Goal: Task Accomplishment & Management: Manage account settings

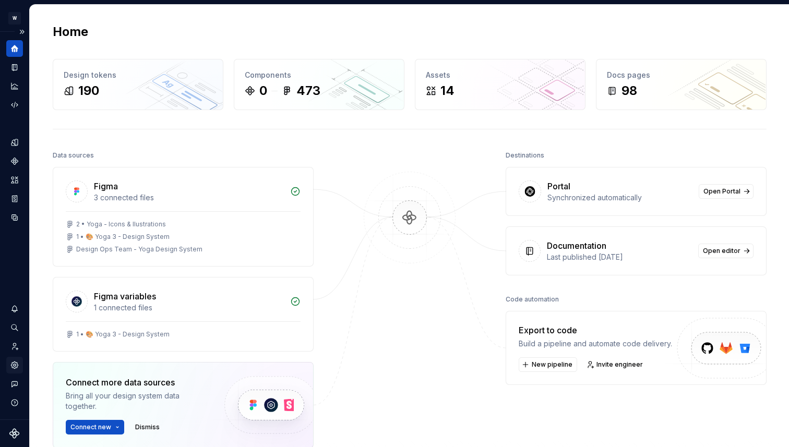
click at [14, 361] on icon "Settings" at bounding box center [14, 365] width 9 height 9
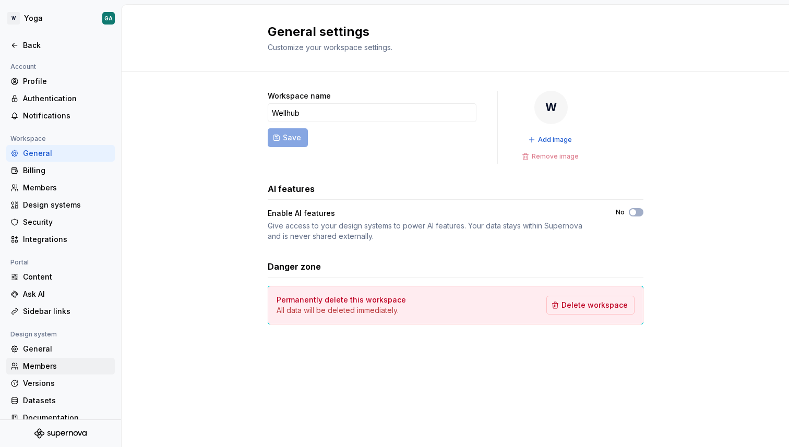
click at [34, 364] on div "Members" at bounding box center [67, 366] width 88 height 10
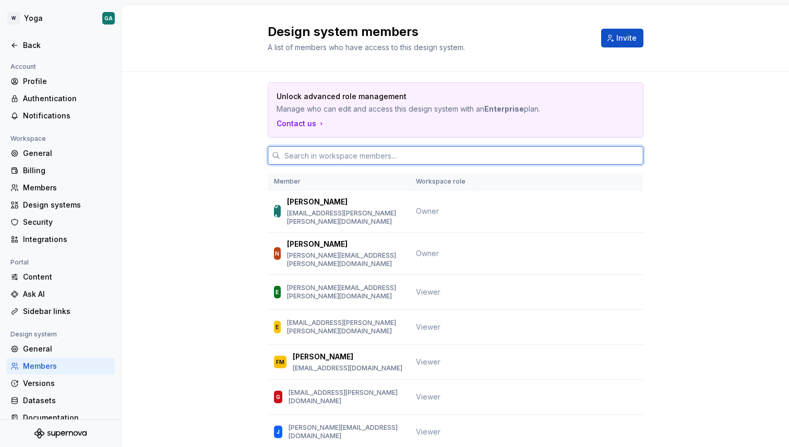
click at [442, 160] on input "text" at bounding box center [461, 155] width 363 height 19
type input "mat"
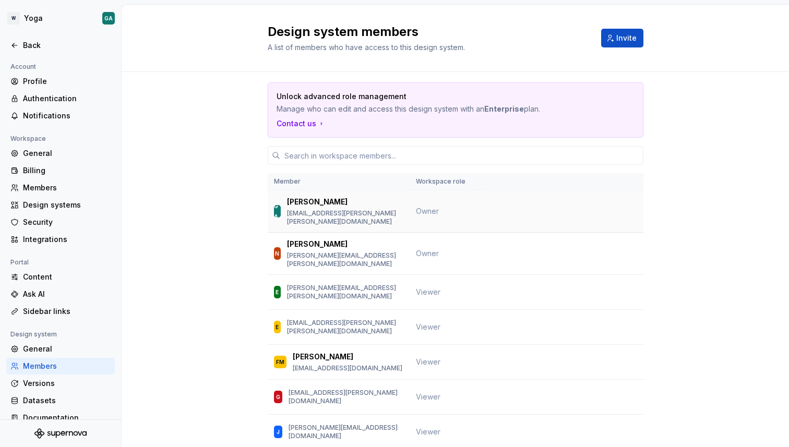
click at [558, 197] on td at bounding box center [562, 211] width 164 height 42
click at [327, 203] on p "[PERSON_NAME]" at bounding box center [317, 202] width 61 height 10
click at [31, 352] on div "General" at bounding box center [67, 349] width 88 height 10
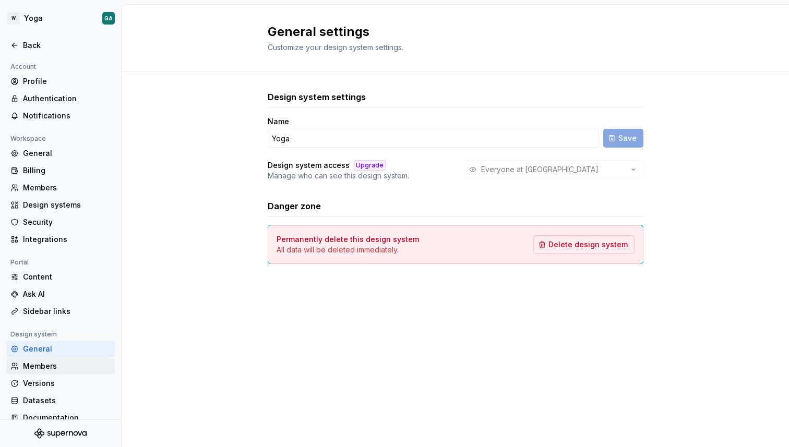
click at [33, 363] on div "Members" at bounding box center [67, 366] width 88 height 10
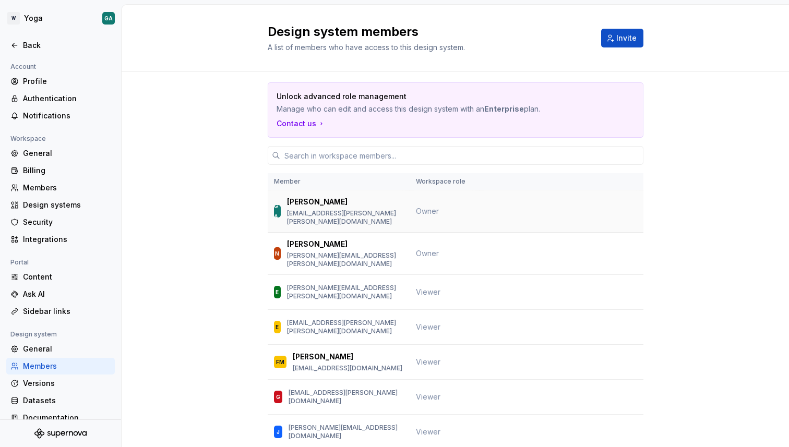
click at [438, 208] on span "Owner" at bounding box center [427, 211] width 23 height 9
click at [505, 279] on td at bounding box center [562, 292] width 164 height 35
click at [191, 161] on div "Unlock advanced role management Manage who can edit and access this design syst…" at bounding box center [455, 417] width 667 height 691
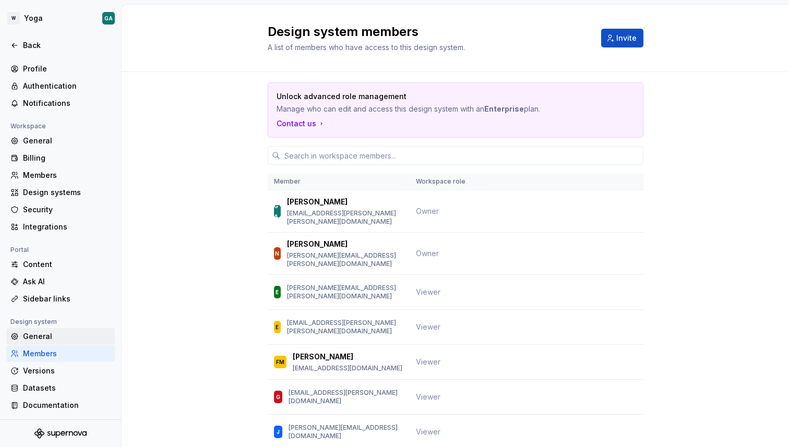
click at [52, 338] on div "General" at bounding box center [67, 336] width 88 height 10
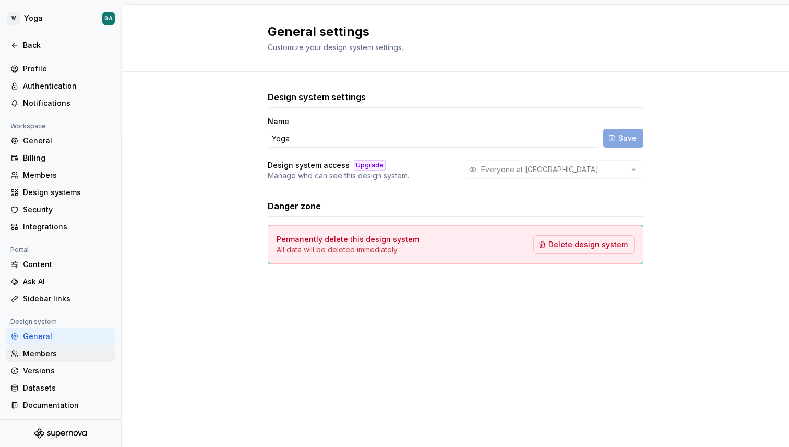
click at [40, 350] on div "Members" at bounding box center [67, 354] width 88 height 10
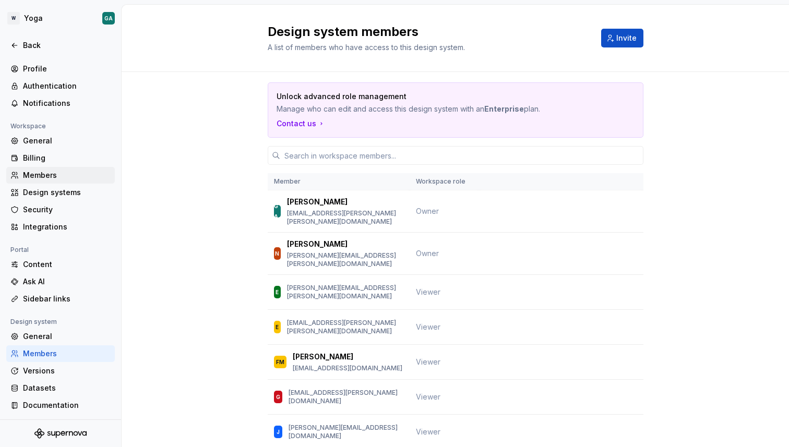
click at [52, 177] on div "Members" at bounding box center [67, 175] width 88 height 10
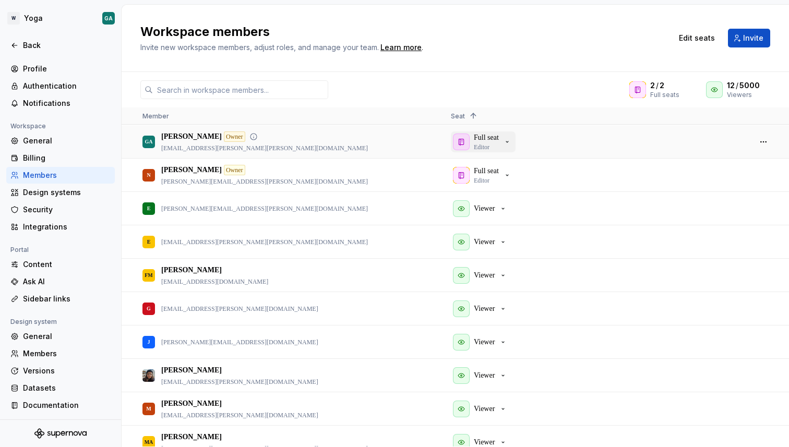
click at [508, 143] on icon "button" at bounding box center [507, 142] width 8 height 8
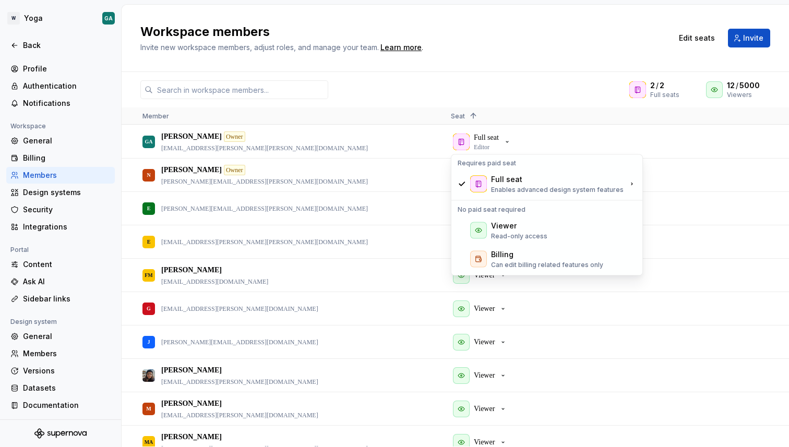
click at [408, 92] on div "2 / 2 Full seats 12 / 5000 Viewers" at bounding box center [455, 89] width 667 height 19
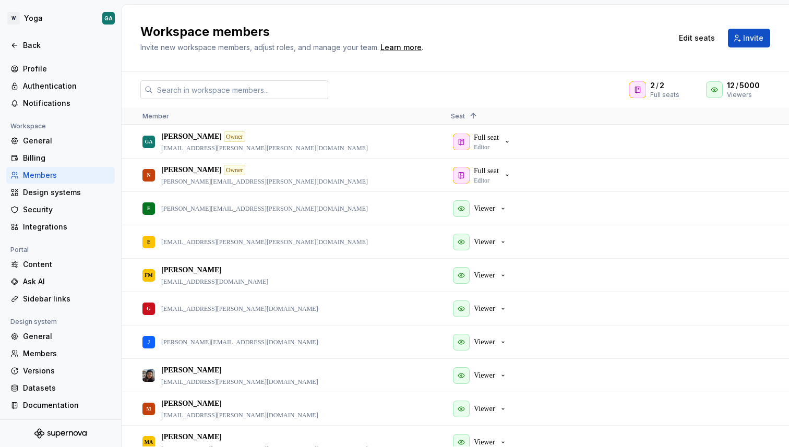
click at [284, 87] on input "text" at bounding box center [240, 89] width 175 height 19
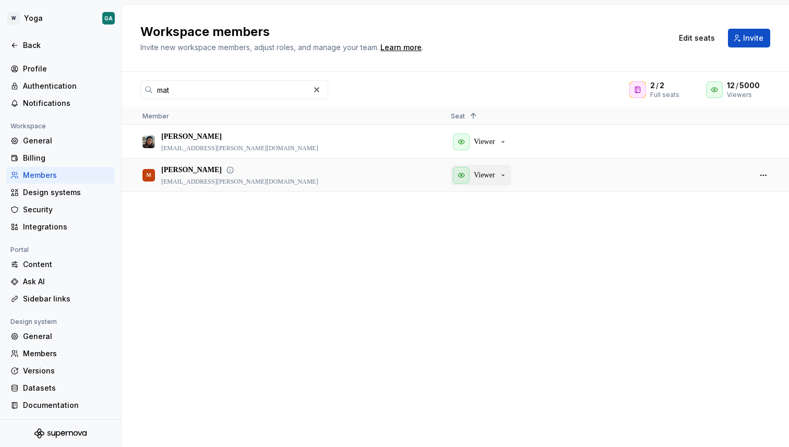
click at [480, 171] on p "Viewer" at bounding box center [484, 175] width 21 height 10
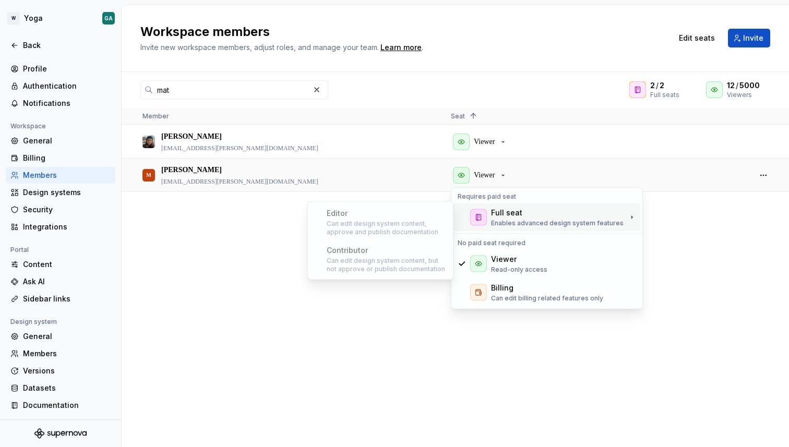
click at [384, 213] on div "Editor Can edit design system content, approve and publish documentation" at bounding box center [380, 222] width 141 height 37
click at [314, 357] on div "[PERSON_NAME] [PERSON_NAME][EMAIL_ADDRESS][PERSON_NAME][DOMAIN_NAME] Viewer M M…" at bounding box center [455, 285] width 667 height 321
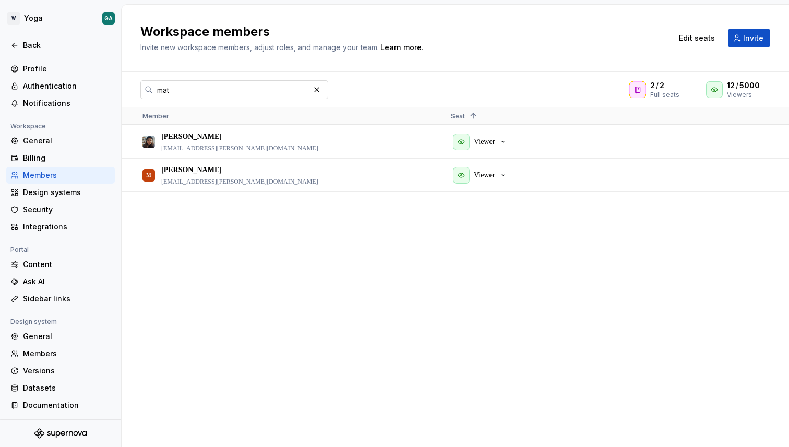
click at [251, 92] on input "mat" at bounding box center [231, 89] width 157 height 19
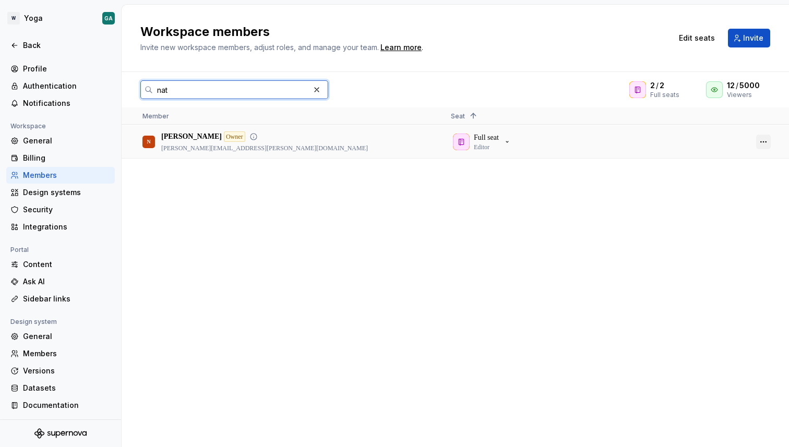
type input "nat"
click at [764, 140] on button "button" at bounding box center [763, 142] width 15 height 15
click at [256, 95] on input "nat" at bounding box center [231, 89] width 157 height 19
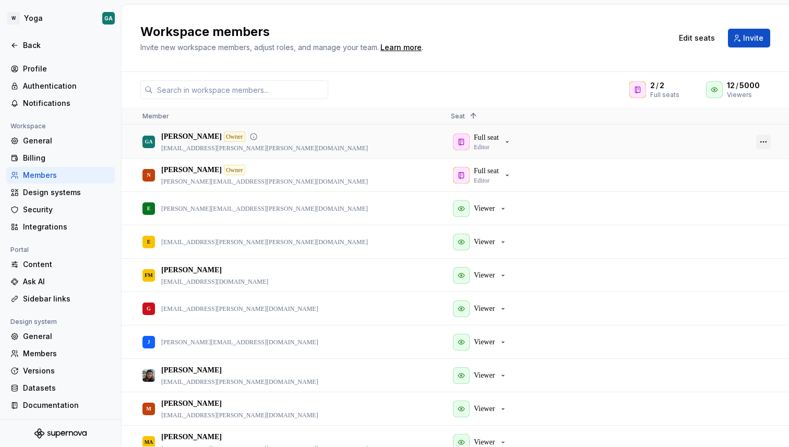
click at [765, 141] on button "button" at bounding box center [763, 142] width 15 height 15
click at [511, 136] on div "Full seat Editor" at bounding box center [482, 142] width 58 height 19
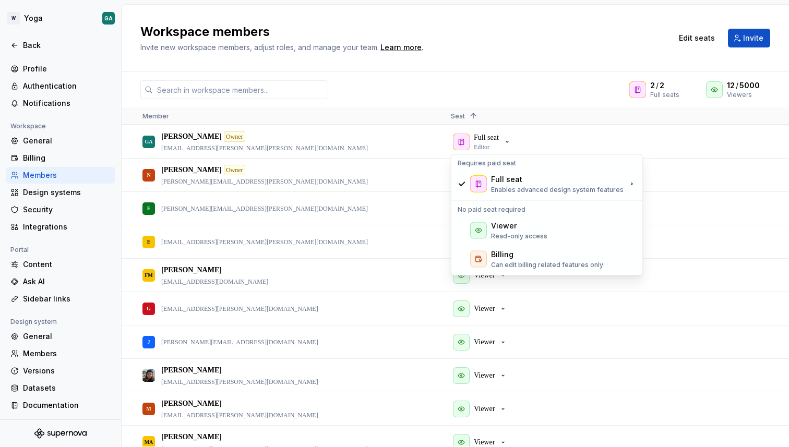
click at [452, 91] on div "2 / 2 Full seats 12 / 5000 Viewers" at bounding box center [455, 89] width 667 height 19
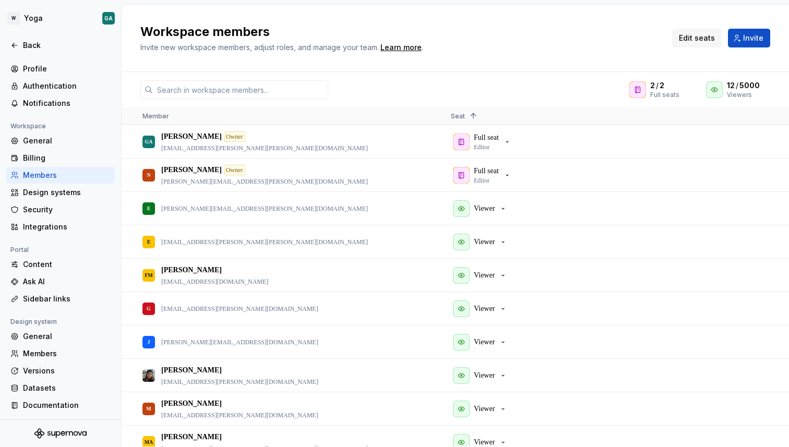
click at [697, 36] on span "Edit seats" at bounding box center [697, 38] width 36 height 10
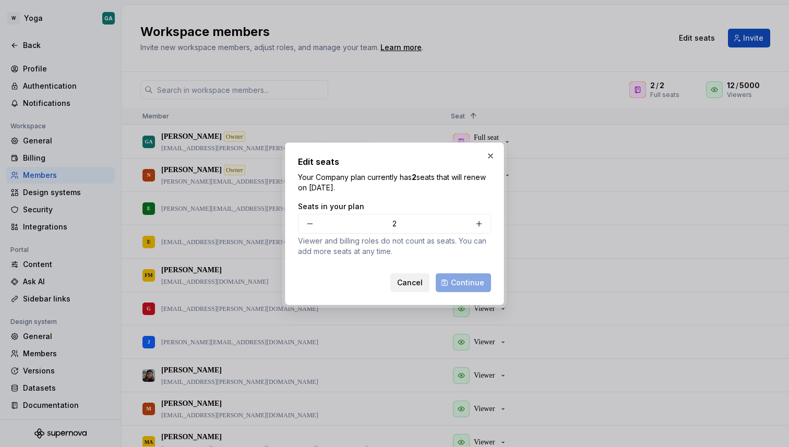
click at [419, 289] on button "Cancel" at bounding box center [409, 282] width 39 height 19
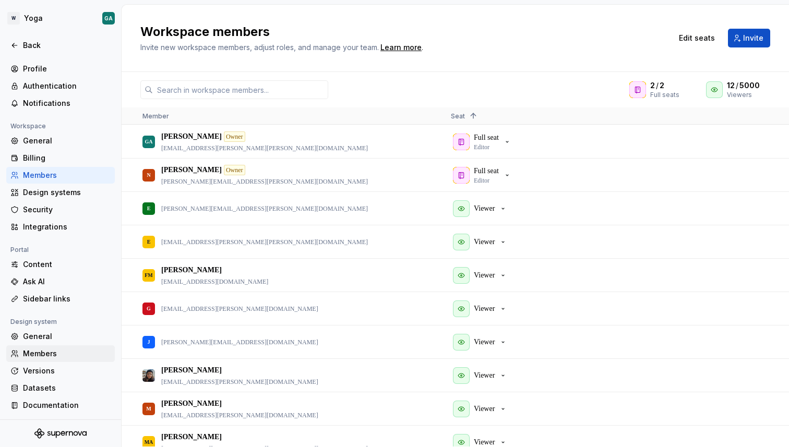
click at [28, 354] on div "Members" at bounding box center [67, 354] width 88 height 10
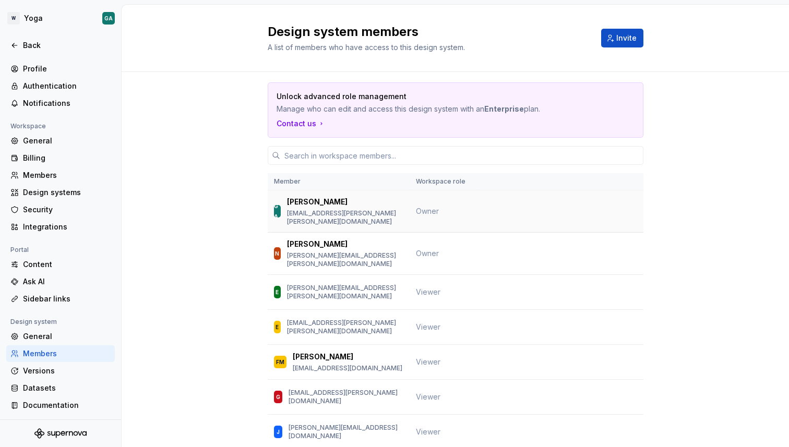
click at [424, 207] on span "Owner" at bounding box center [427, 211] width 23 height 9
click at [56, 178] on div "Members" at bounding box center [67, 175] width 88 height 10
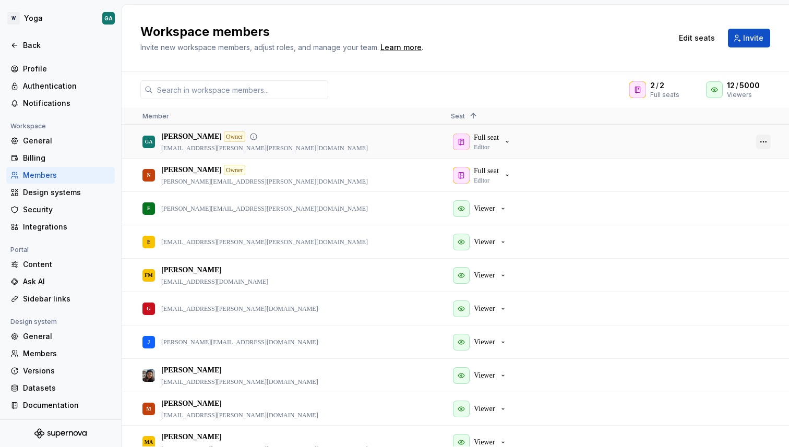
click at [764, 143] on button "button" at bounding box center [763, 142] width 15 height 15
click at [498, 143] on div "Full seat Editor" at bounding box center [486, 142] width 25 height 19
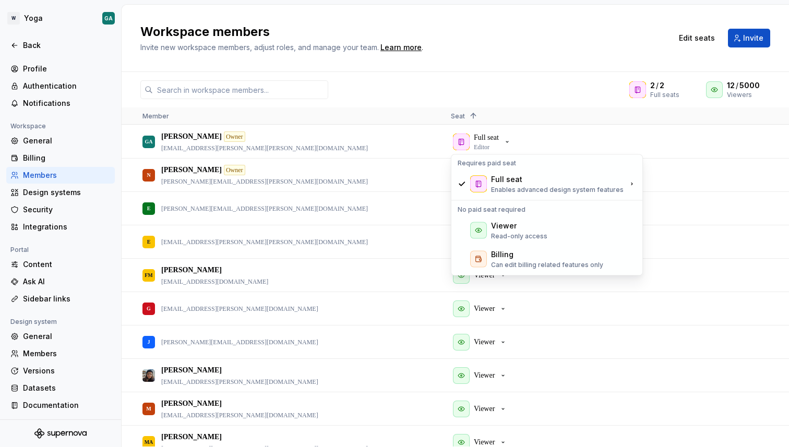
click at [683, 124] on div "Member Seat 1" at bounding box center [455, 116] width 667 height 17
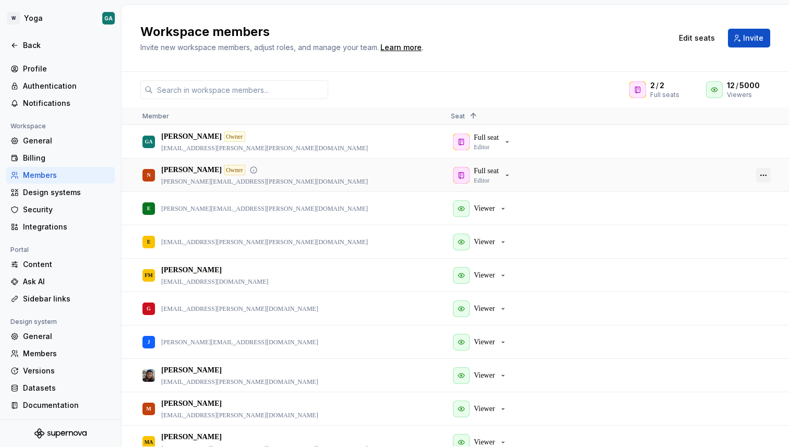
click at [756, 176] on button "button" at bounding box center [763, 175] width 15 height 15
click at [700, 147] on div "Full seat Editor" at bounding box center [596, 142] width 291 height 32
click at [764, 142] on button "button" at bounding box center [763, 142] width 15 height 15
click at [680, 172] on div "Full seat Editor" at bounding box center [596, 175] width 291 height 32
click at [506, 178] on div "Full seat Editor" at bounding box center [482, 175] width 58 height 19
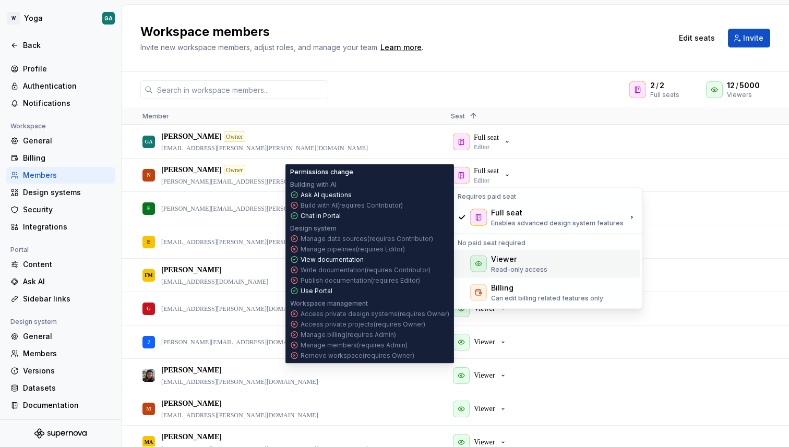
click at [511, 259] on div "Viewer" at bounding box center [504, 259] width 26 height 10
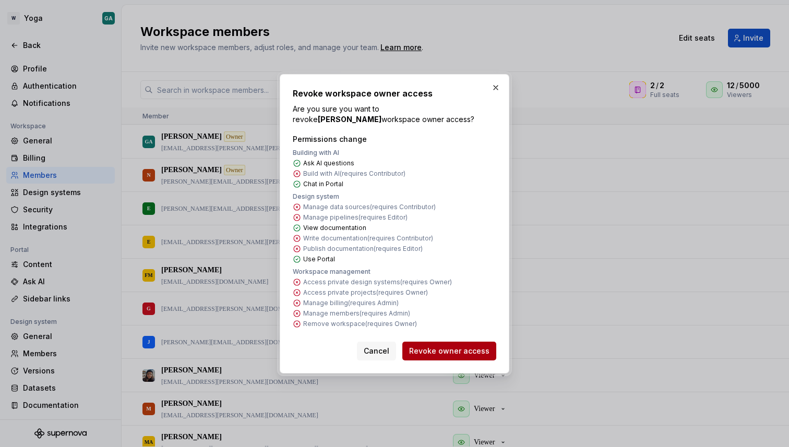
click at [452, 350] on span "Revoke owner access" at bounding box center [449, 351] width 80 height 10
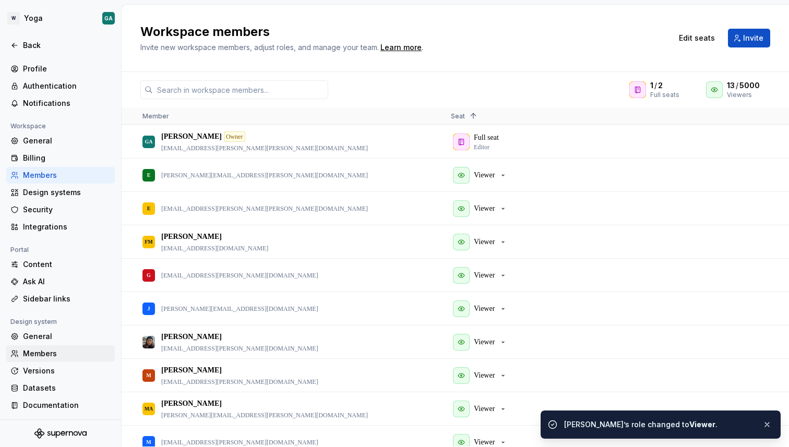
click at [62, 347] on div "Members" at bounding box center [60, 353] width 109 height 17
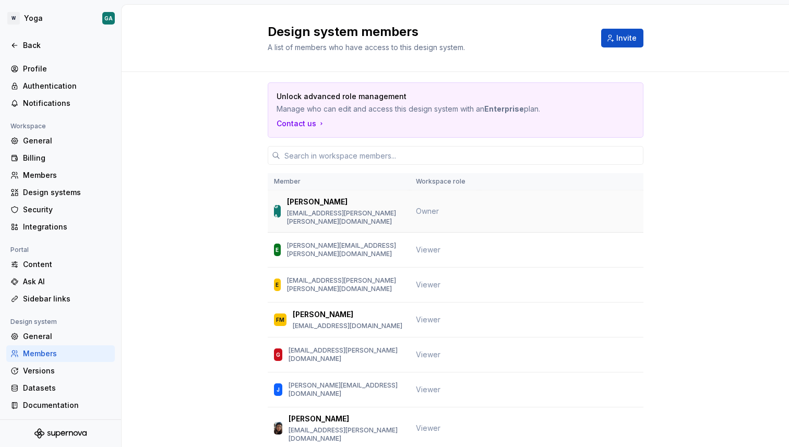
click at [423, 207] on span "Owner" at bounding box center [427, 211] width 23 height 9
click at [454, 149] on input "text" at bounding box center [461, 155] width 363 height 19
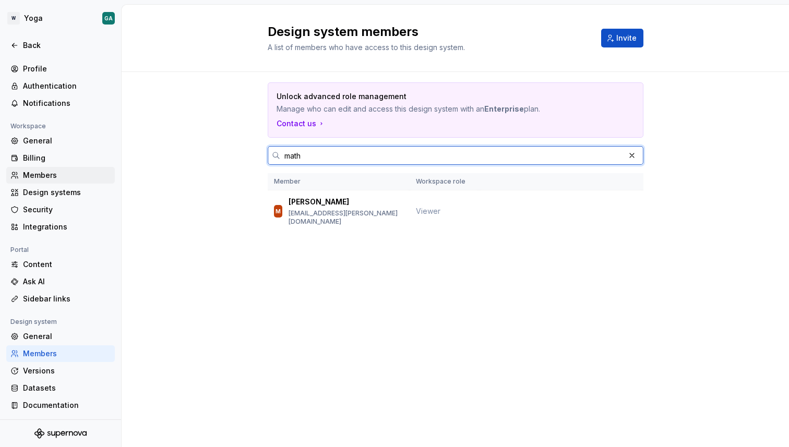
type input "math"
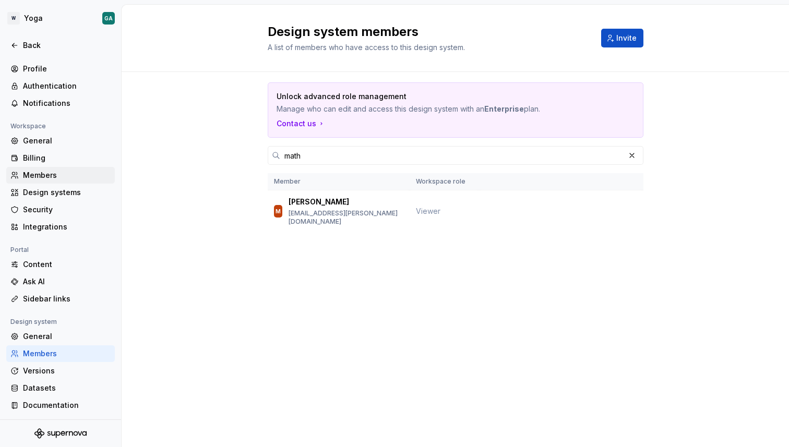
click at [49, 177] on div "Members" at bounding box center [67, 175] width 88 height 10
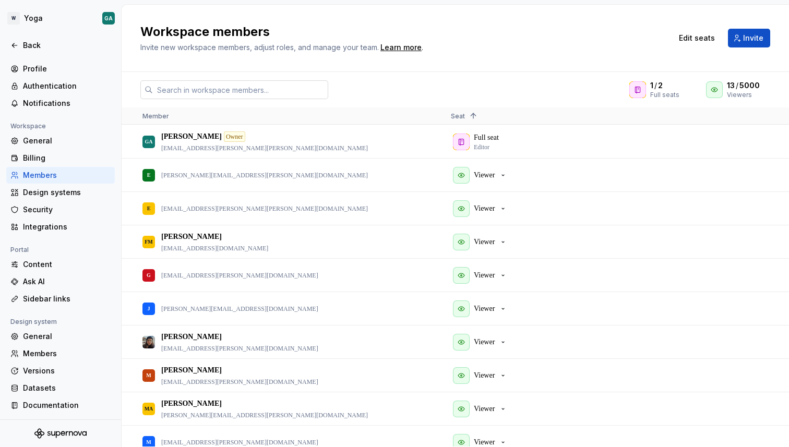
click at [285, 91] on input "text" at bounding box center [240, 89] width 175 height 19
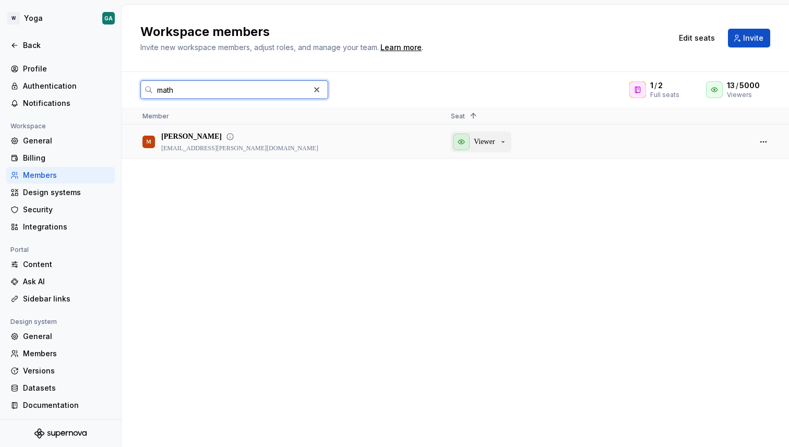
type input "math"
click at [507, 140] on icon "button" at bounding box center [503, 142] width 8 height 8
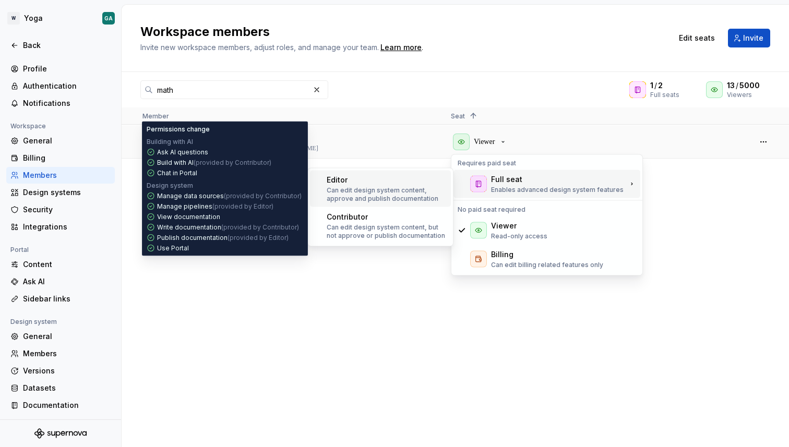
click at [411, 186] on p "Can edit design system content, approve and publish documentation" at bounding box center [387, 194] width 120 height 17
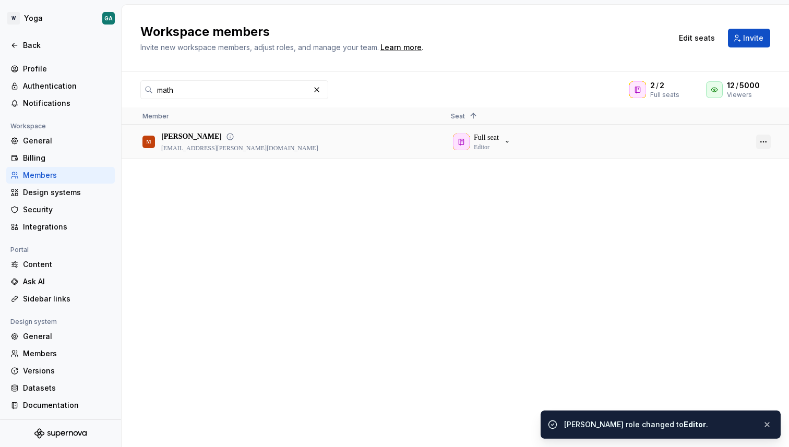
click at [760, 140] on button "button" at bounding box center [763, 142] width 15 height 15
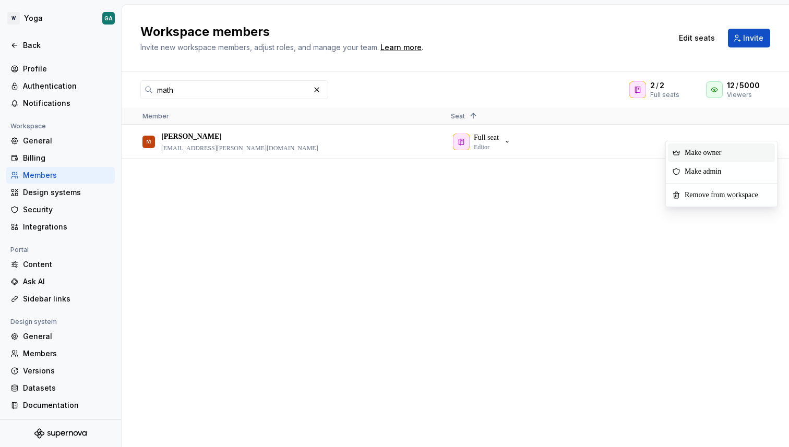
click at [727, 152] on span "Make owner" at bounding box center [705, 153] width 49 height 19
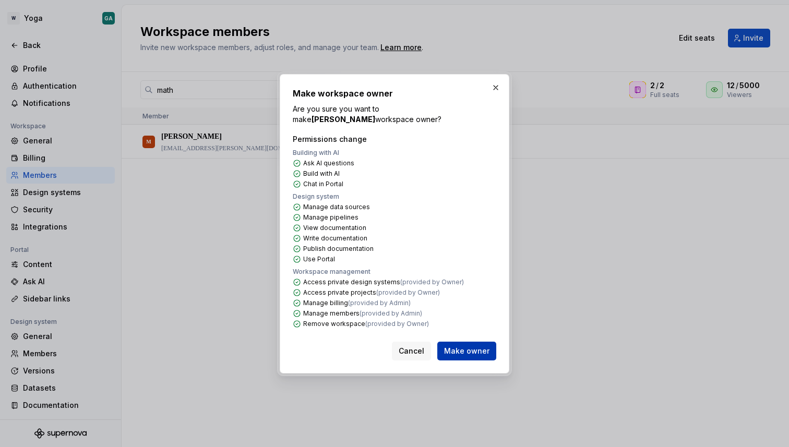
click at [479, 353] on span "Make owner" at bounding box center [466, 351] width 45 height 10
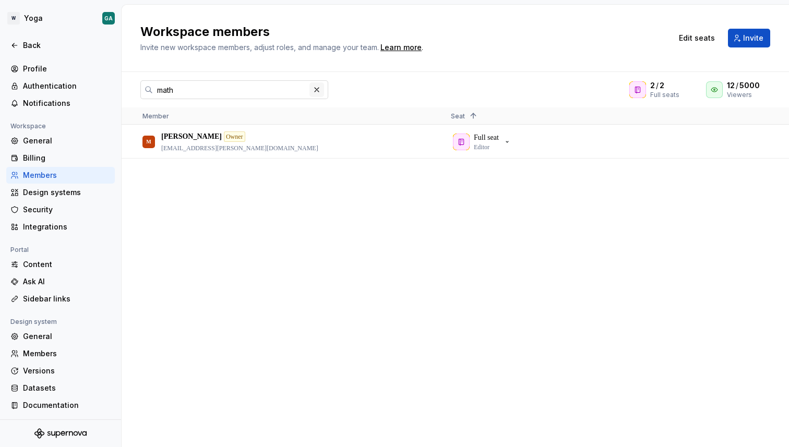
click at [317, 89] on button "button" at bounding box center [316, 89] width 15 height 15
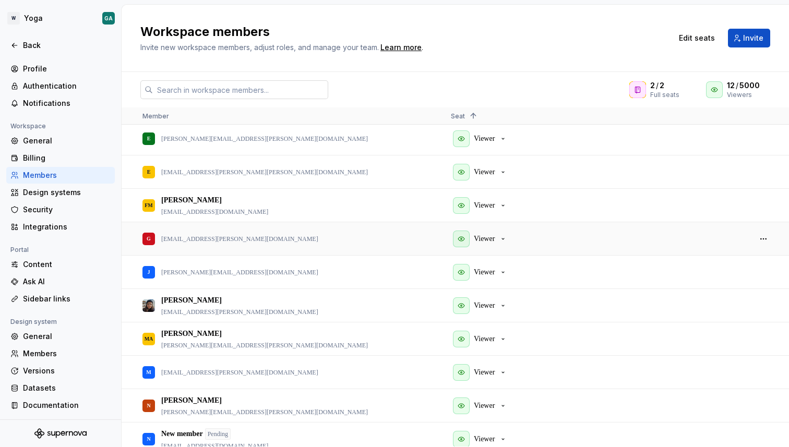
scroll to position [146, 0]
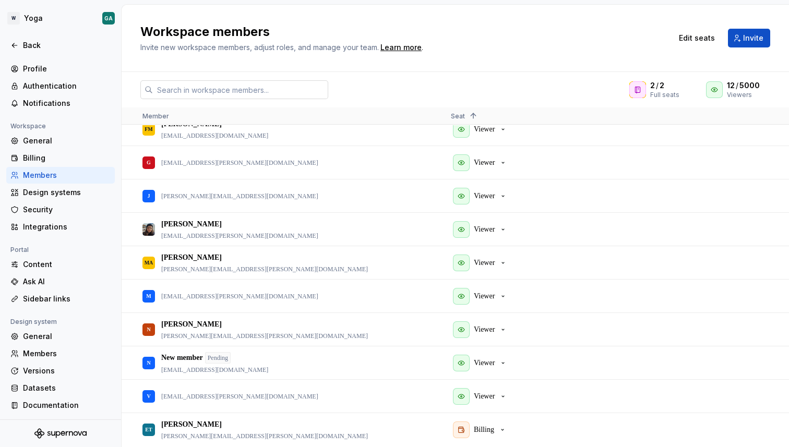
click at [502, 31] on h2 "Workspace members" at bounding box center [399, 31] width 519 height 17
